Goal: Task Accomplishment & Management: Manage account settings

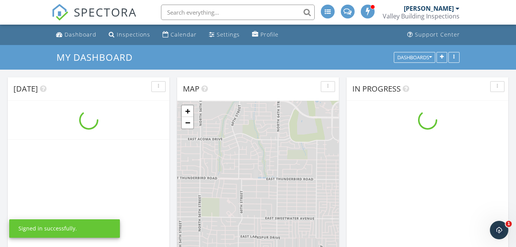
scroll to position [711, 528]
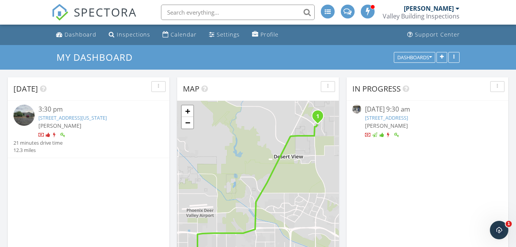
click at [457, 10] on div at bounding box center [458, 8] width 4 height 6
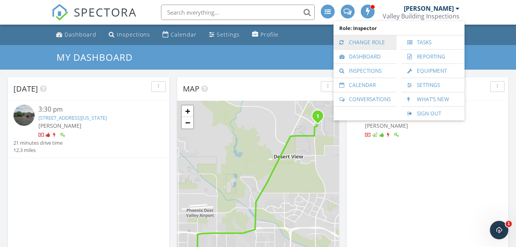
click at [382, 42] on link "Change Role" at bounding box center [364, 42] width 55 height 14
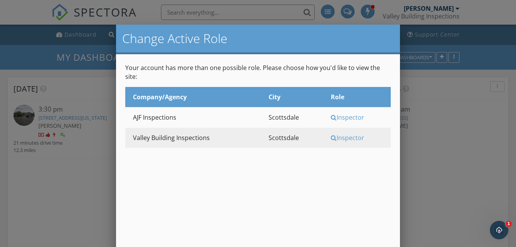
click at [219, 110] on td "AJF Inspections" at bounding box center [192, 117] width 135 height 20
click at [354, 113] on div "Inspector" at bounding box center [360, 117] width 58 height 8
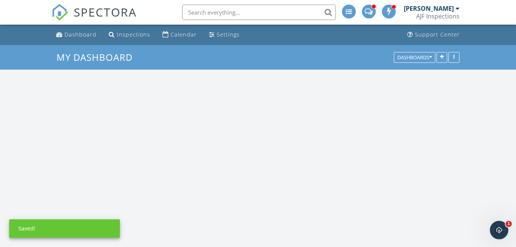
scroll to position [711, 528]
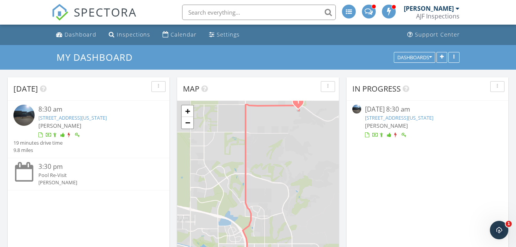
click at [107, 116] on link "[STREET_ADDRESS][US_STATE]" at bounding box center [72, 117] width 68 height 7
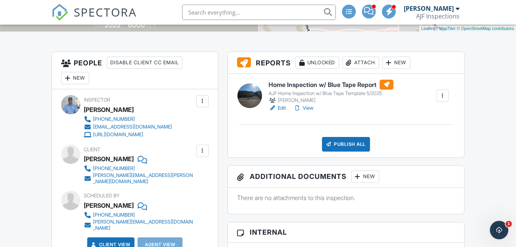
scroll to position [184, 0]
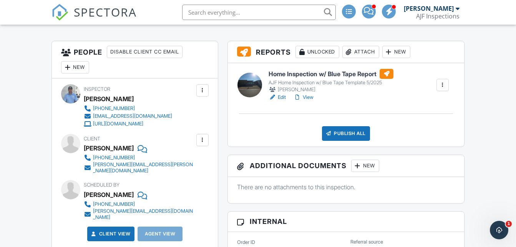
click at [311, 97] on link "View" at bounding box center [304, 97] width 20 height 8
